Goal: Entertainment & Leisure: Consume media (video, audio)

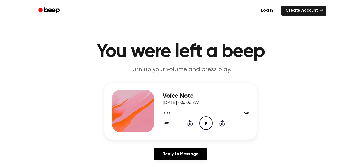
click at [208, 124] on icon "Play Audio" at bounding box center [205, 122] width 13 height 13
click at [222, 125] on icon "Skip 5 seconds" at bounding box center [222, 123] width 6 height 7
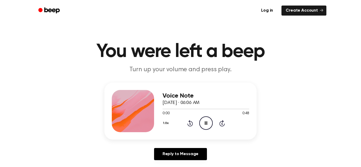
click at [222, 125] on icon "Skip 5 seconds" at bounding box center [222, 123] width 6 height 7
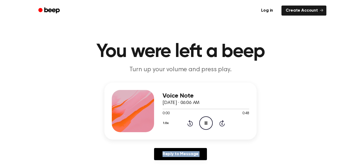
click at [222, 125] on icon "Skip 5 seconds" at bounding box center [222, 123] width 6 height 7
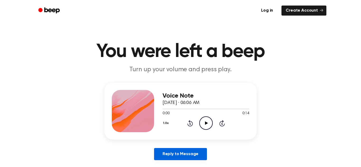
click at [184, 153] on link "Reply to Message" at bounding box center [180, 154] width 53 height 12
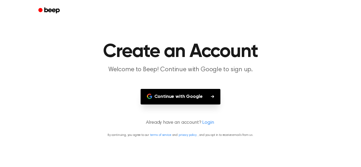
click at [182, 102] on button "Continue with Google" at bounding box center [180, 97] width 80 height 16
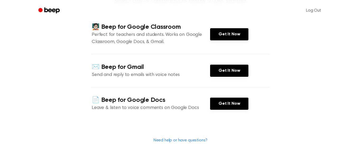
scroll to position [69, 0]
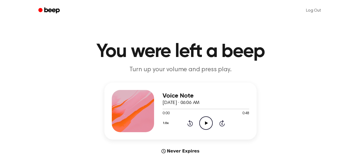
click at [198, 127] on div "1.0x Rewind 5 seconds Play Audio Skip 5 seconds" at bounding box center [205, 122] width 87 height 13
click at [202, 120] on icon "Play Audio" at bounding box center [205, 122] width 13 height 13
click at [191, 121] on icon "Rewind 5 seconds" at bounding box center [190, 123] width 6 height 7
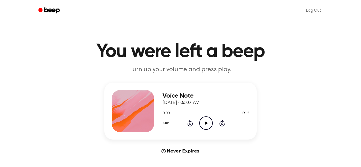
click at [191, 121] on icon "Rewind 5 seconds" at bounding box center [190, 123] width 6 height 7
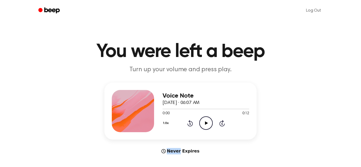
click at [191, 121] on icon "Rewind 5 seconds" at bounding box center [190, 123] width 6 height 7
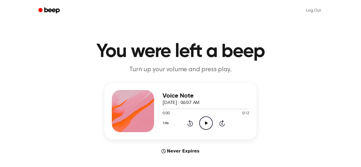
click at [191, 121] on icon "Rewind 5 seconds" at bounding box center [190, 123] width 6 height 7
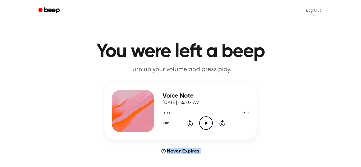
click at [191, 121] on icon "Rewind 5 seconds" at bounding box center [190, 123] width 6 height 7
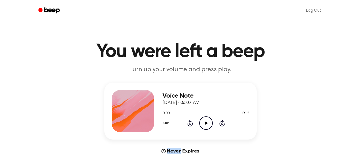
click at [191, 121] on icon "Rewind 5 seconds" at bounding box center [190, 123] width 6 height 7
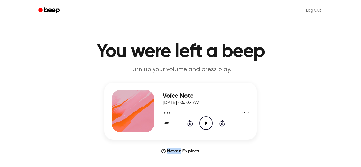
click at [191, 121] on icon "Rewind 5 seconds" at bounding box center [190, 123] width 6 height 7
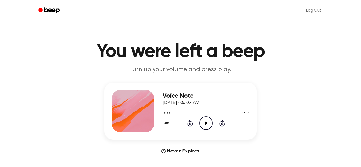
click at [191, 121] on icon "Rewind 5 seconds" at bounding box center [190, 123] width 6 height 7
click at [210, 124] on icon "Play Audio" at bounding box center [205, 122] width 13 height 13
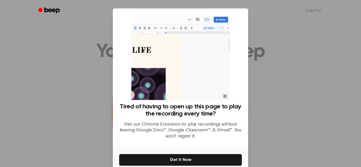
click at [265, 96] on div at bounding box center [180, 83] width 361 height 167
